Goal: Communication & Community: Connect with others

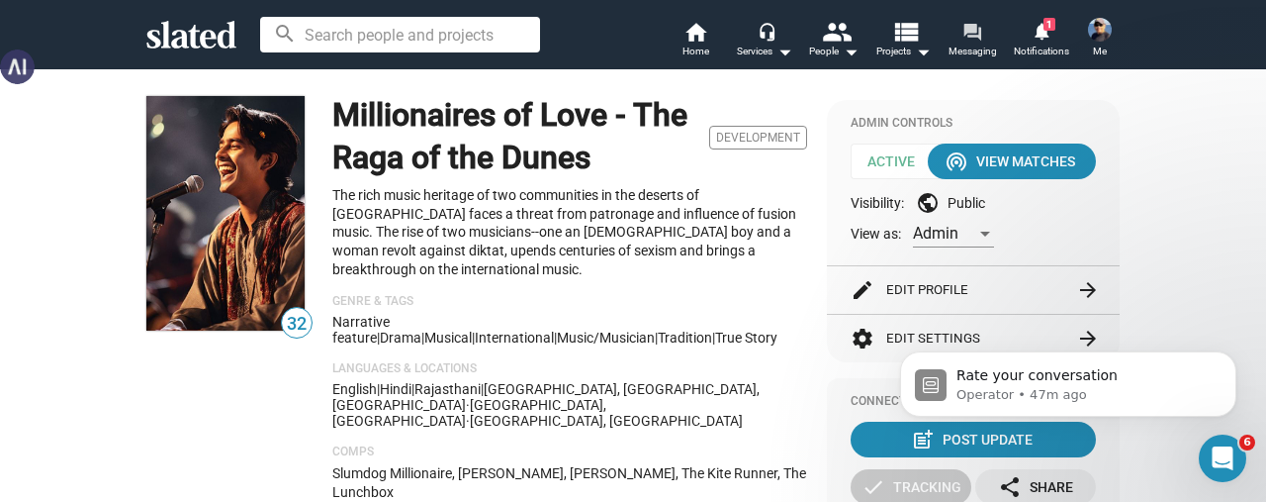
click at [967, 47] on span "Messaging" at bounding box center [973, 52] width 48 height 24
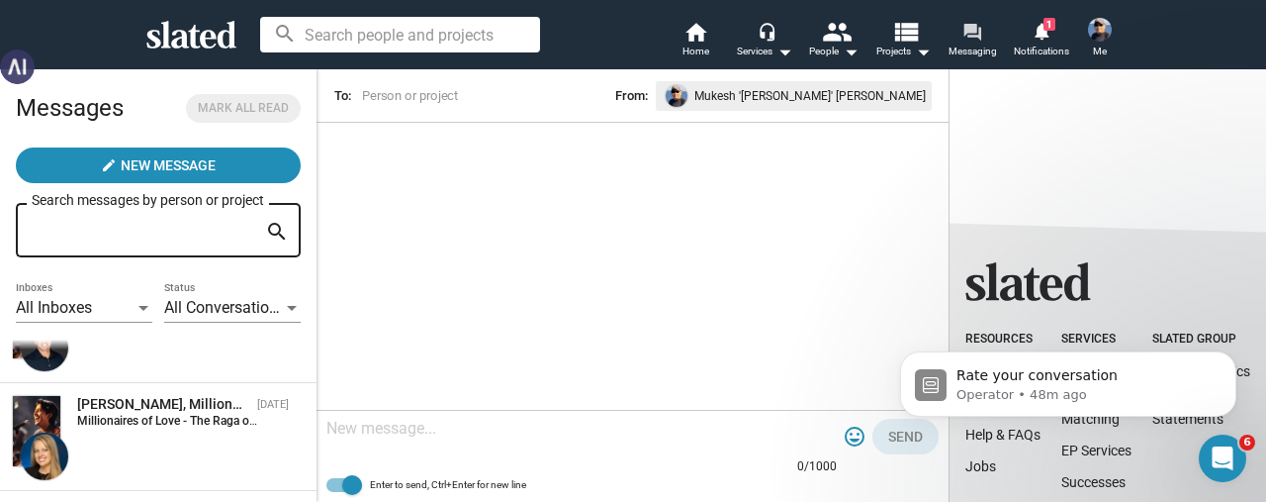
scroll to position [2647, 0]
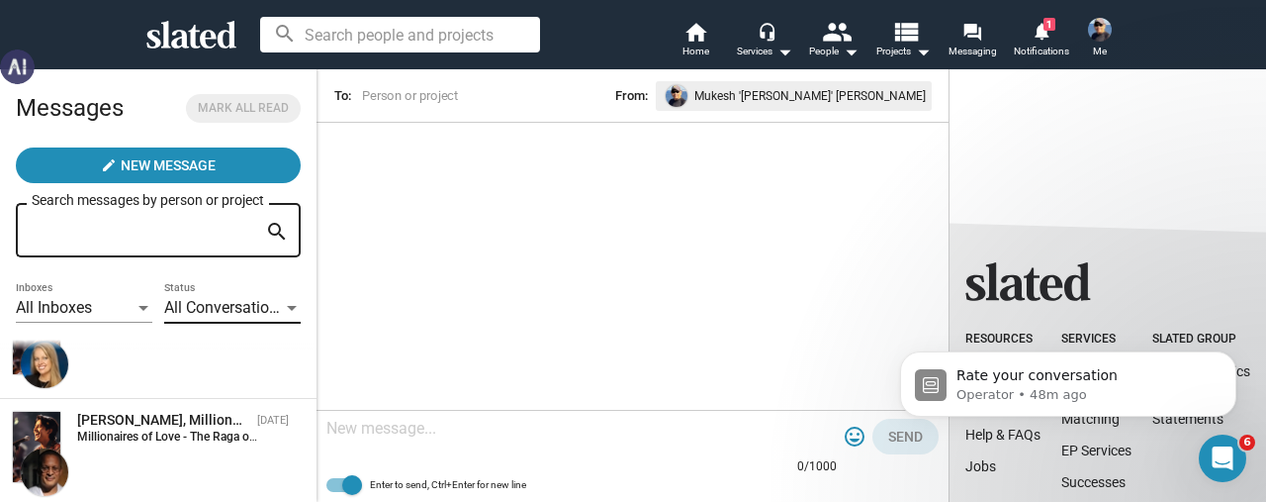
click at [283, 304] on div at bounding box center [292, 309] width 18 height 16
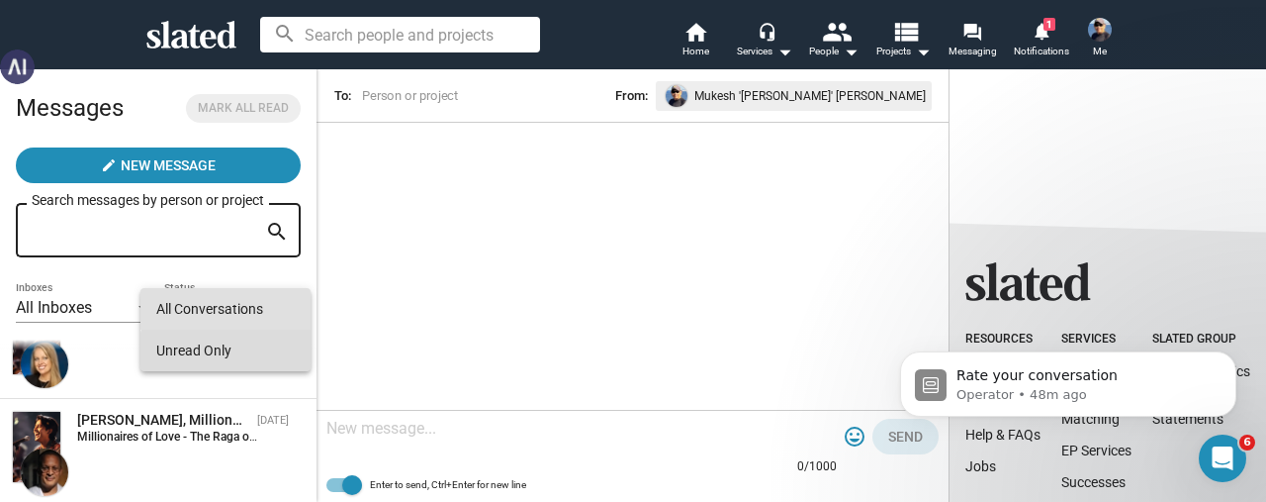
click at [233, 356] on span "Unread Only" at bounding box center [225, 350] width 139 height 42
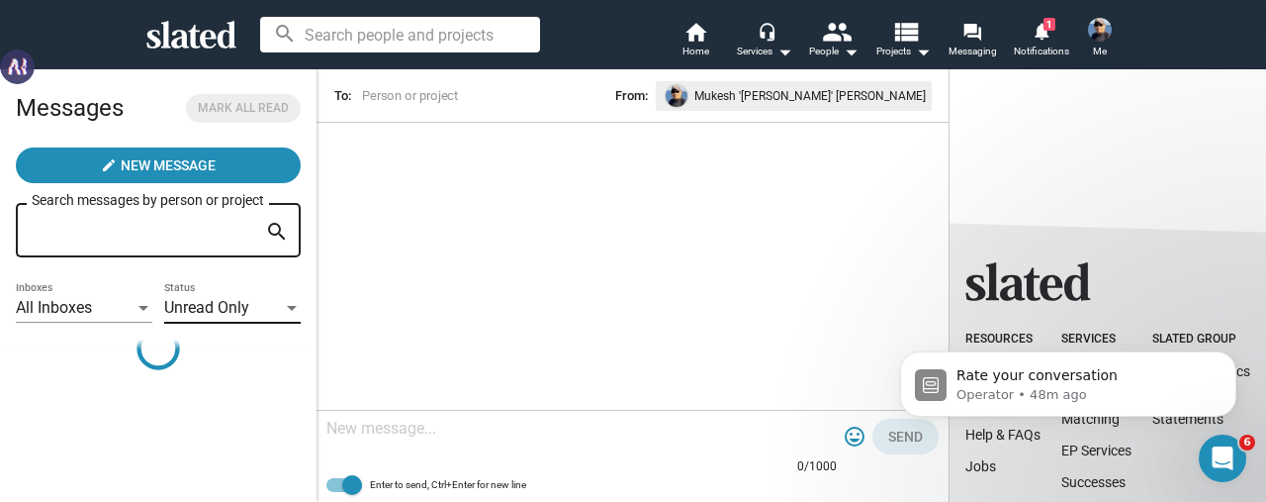
scroll to position [0, 0]
click at [77, 300] on span "All Inboxes" at bounding box center [54, 307] width 76 height 19
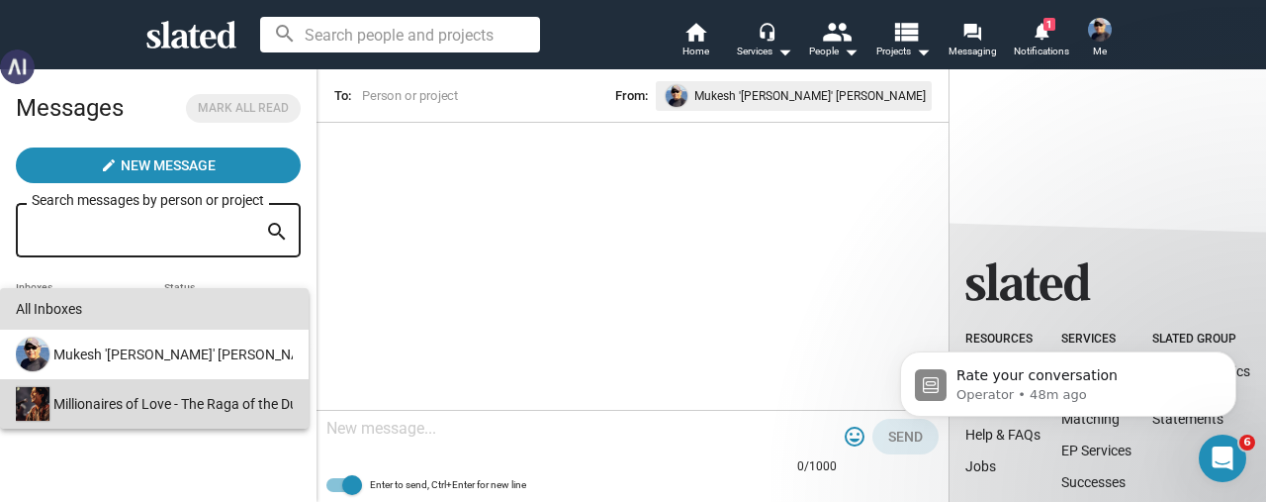
click at [162, 402] on div "Millionaires of Love - The Raga of the Dunes" at bounding box center [152, 403] width 281 height 49
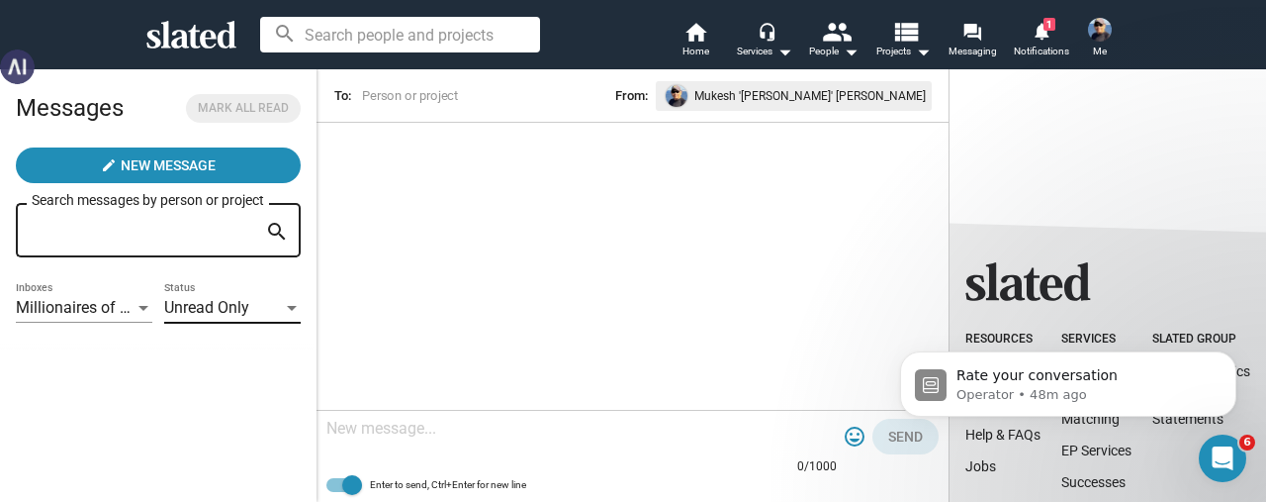
click at [290, 312] on div at bounding box center [292, 309] width 18 height 16
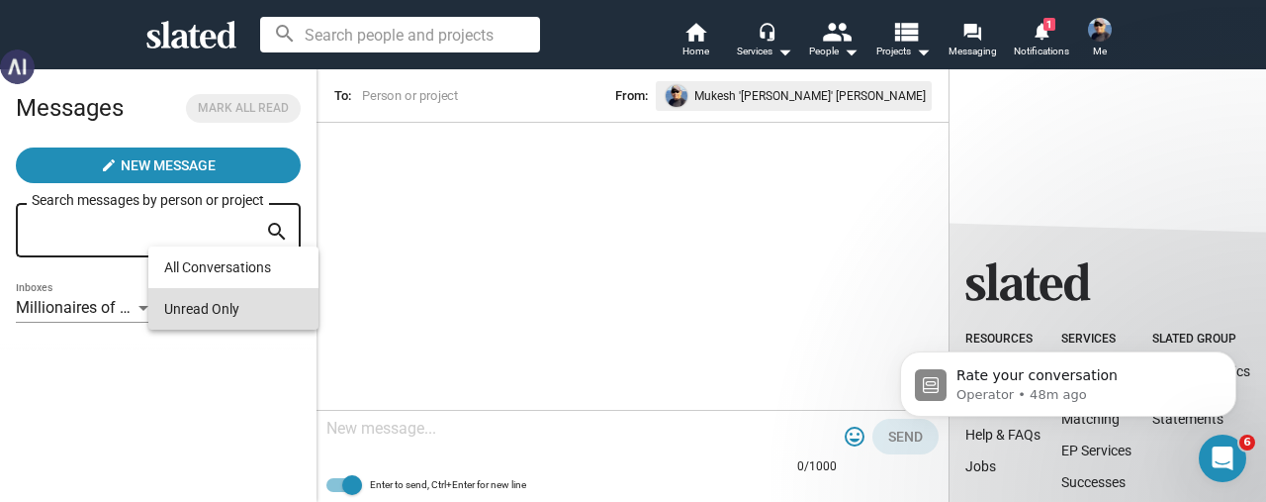
click at [93, 235] on div at bounding box center [633, 251] width 1266 height 502
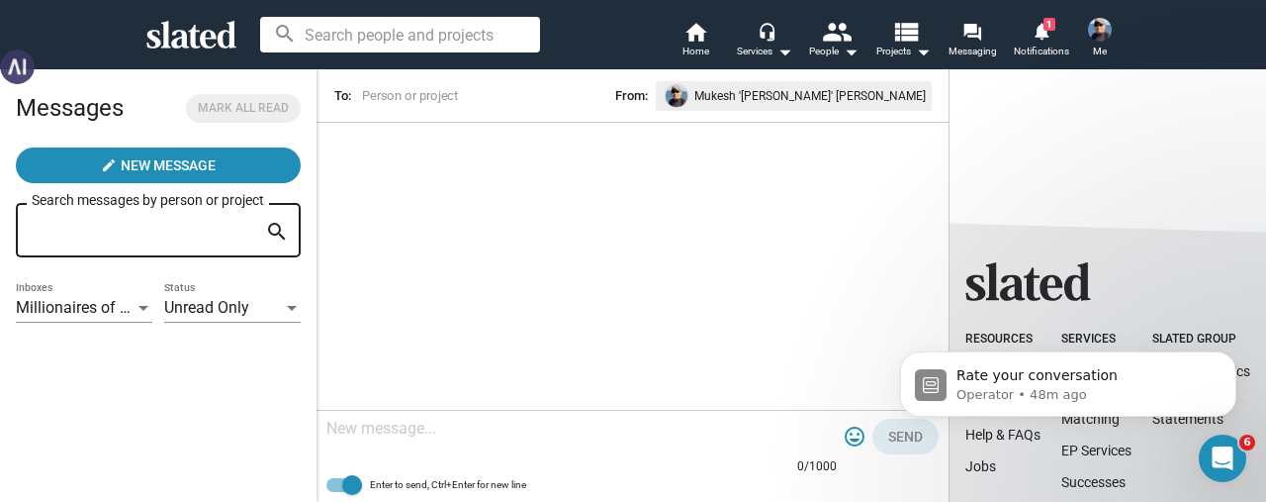
click at [104, 229] on input "Search messages by person or project" at bounding box center [145, 231] width 226 height 18
click at [150, 233] on input "Search messages by person or project" at bounding box center [145, 231] width 226 height 18
type input "poya"
click at [286, 306] on div at bounding box center [292, 309] width 18 height 16
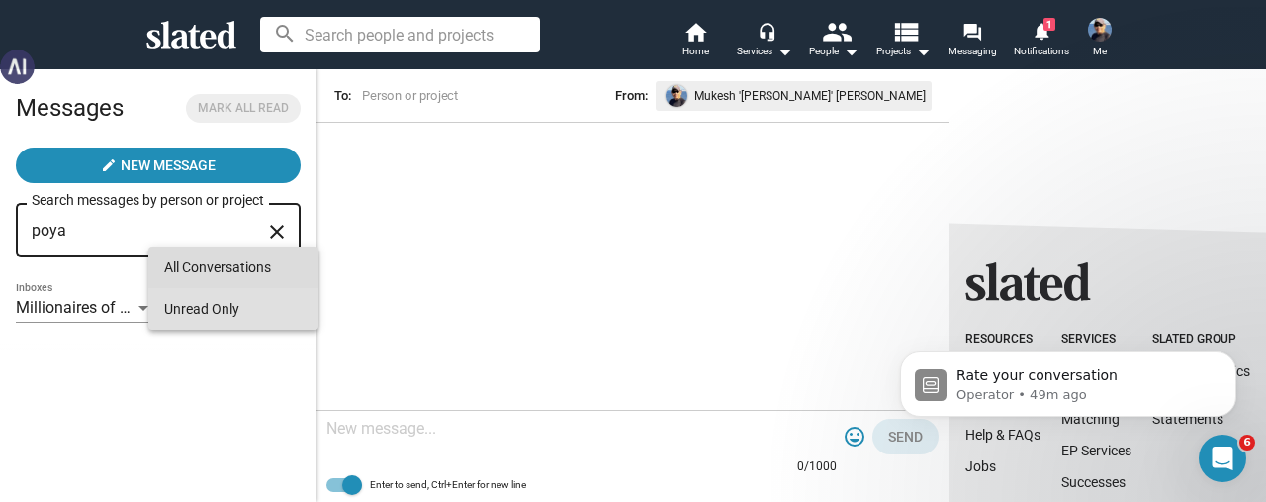
click at [227, 268] on span "All Conversations" at bounding box center [233, 267] width 139 height 42
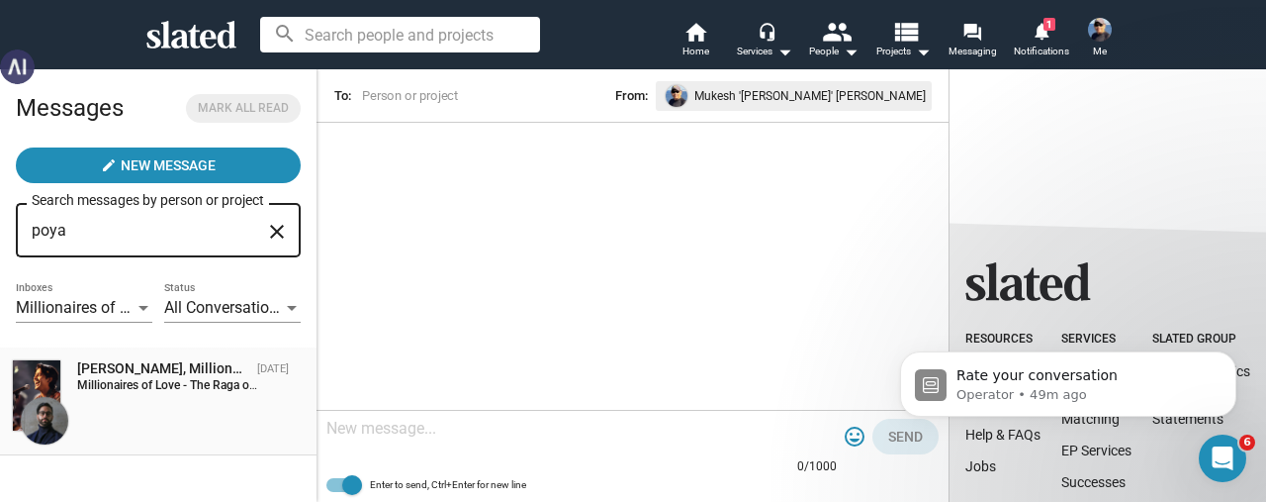
click at [130, 378] on div "[PERSON_NAME], Millionaires of Love - The Raga of the Dunes" at bounding box center [163, 368] width 172 height 19
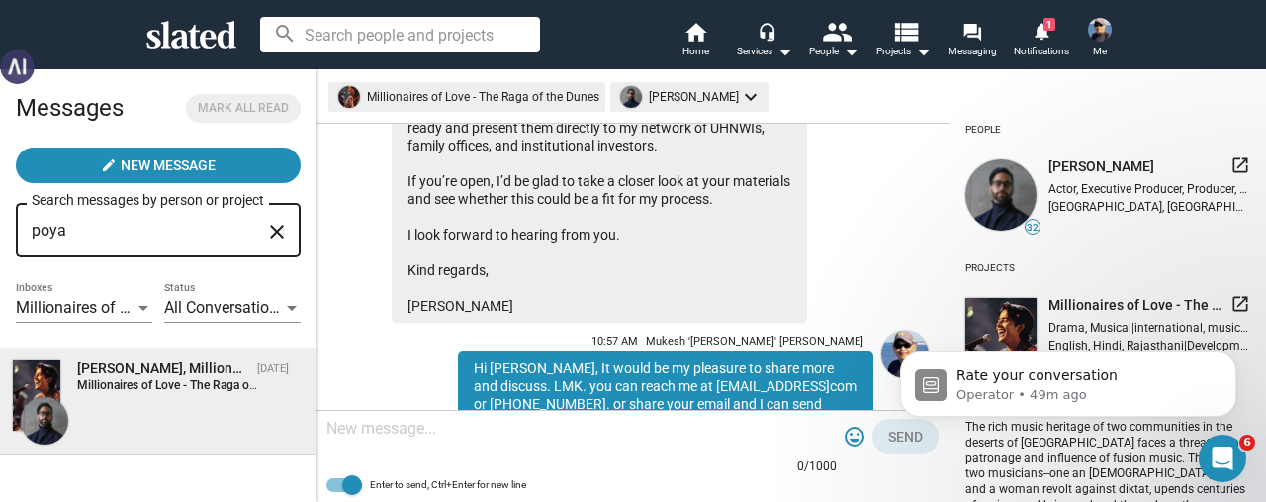
scroll to position [402, 0]
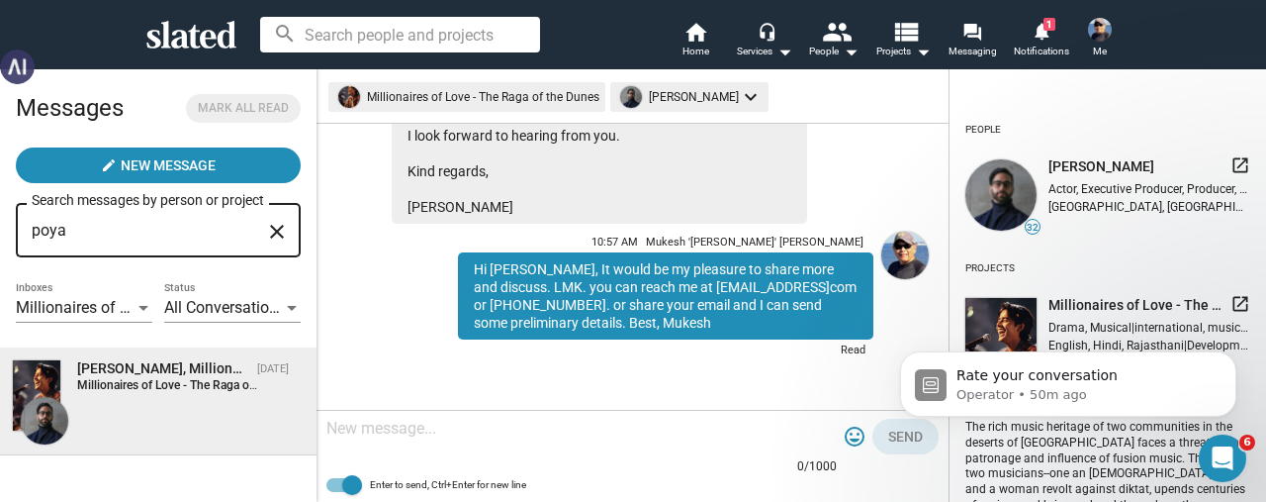
click at [461, 424] on textarea at bounding box center [581, 429] width 511 height 20
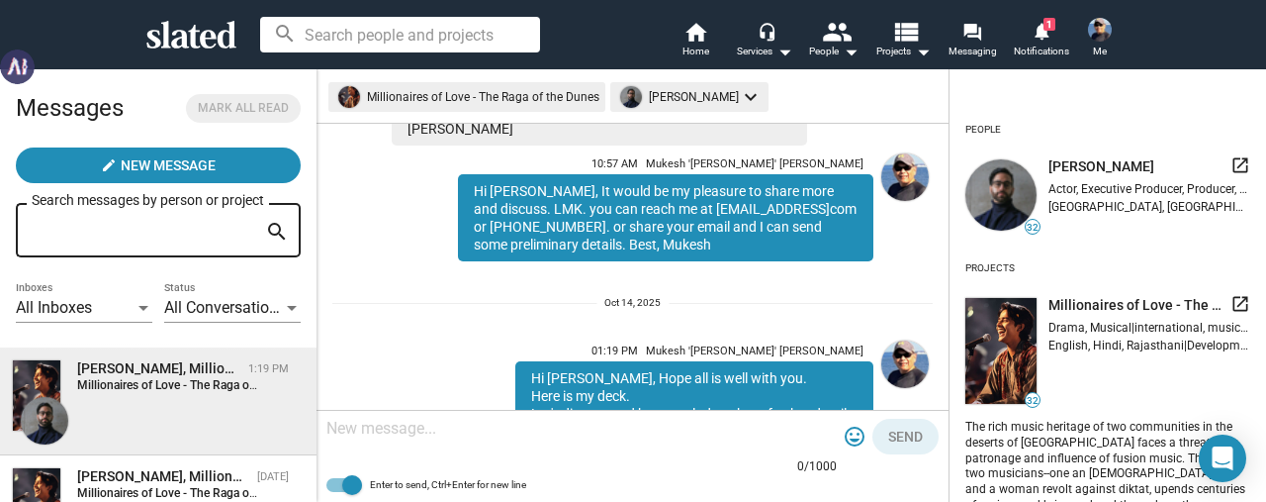
scroll to position [606, 0]
